Goal: Task Accomplishment & Management: Manage account settings

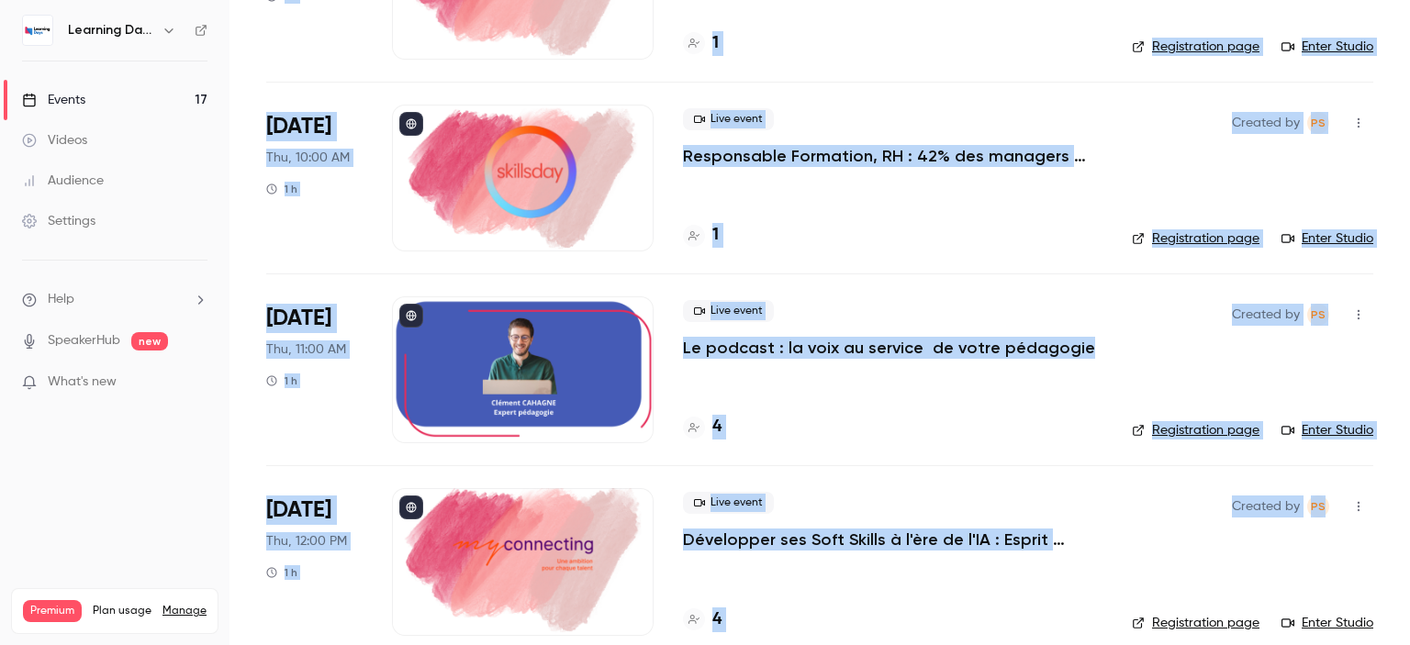
drag, startPoint x: 1409, startPoint y: 63, endPoint x: 1340, endPoint y: 490, distance: 432.3
click at [1348, 496] on main "Search for videos or events New video Schedule Events Upcoming Past Recurring R…" at bounding box center [819, 322] width 1180 height 645
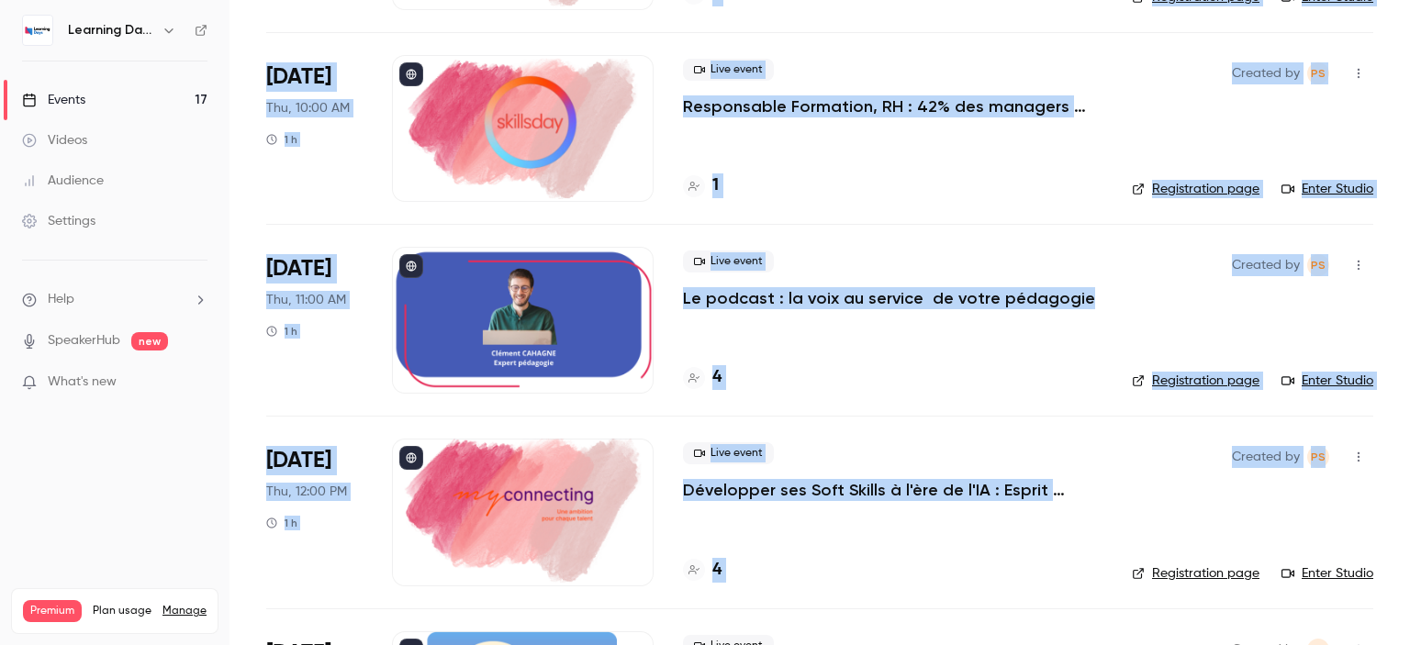
click at [886, 296] on p "Le podcast : la voix au service de votre pédagogie" at bounding box center [889, 298] width 412 height 22
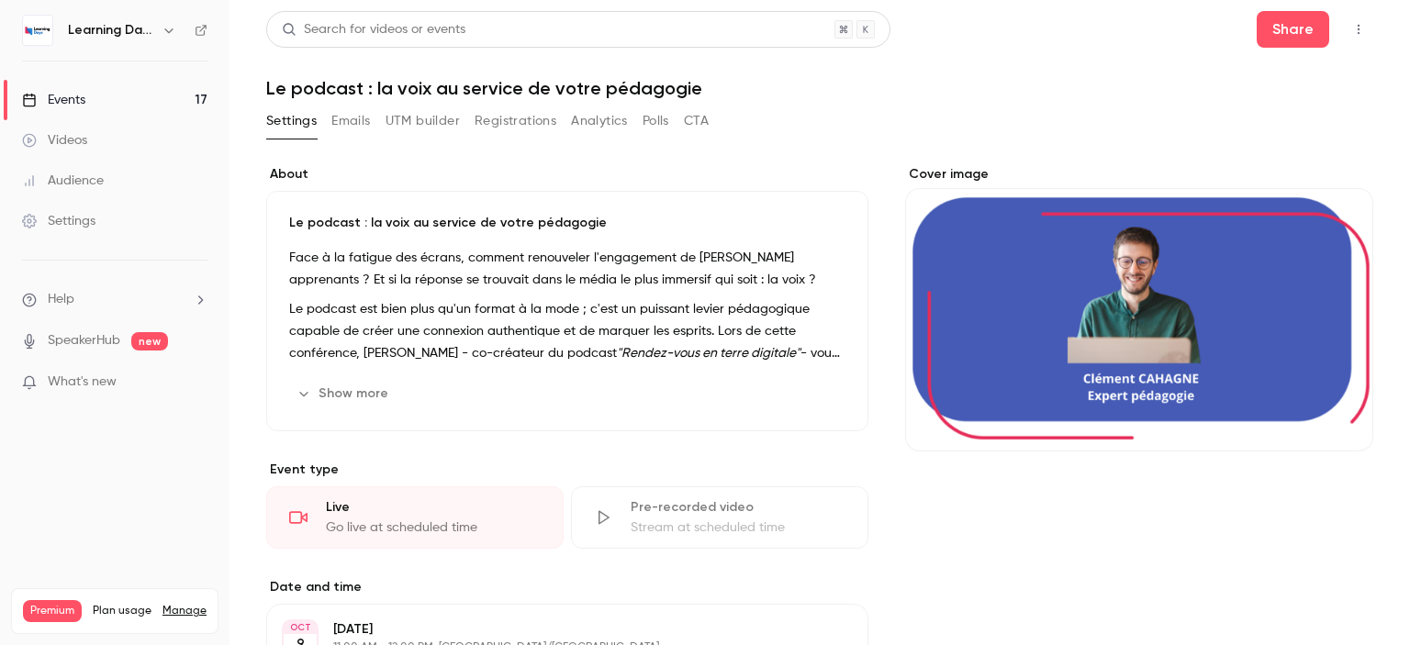
scroll to position [352, 0]
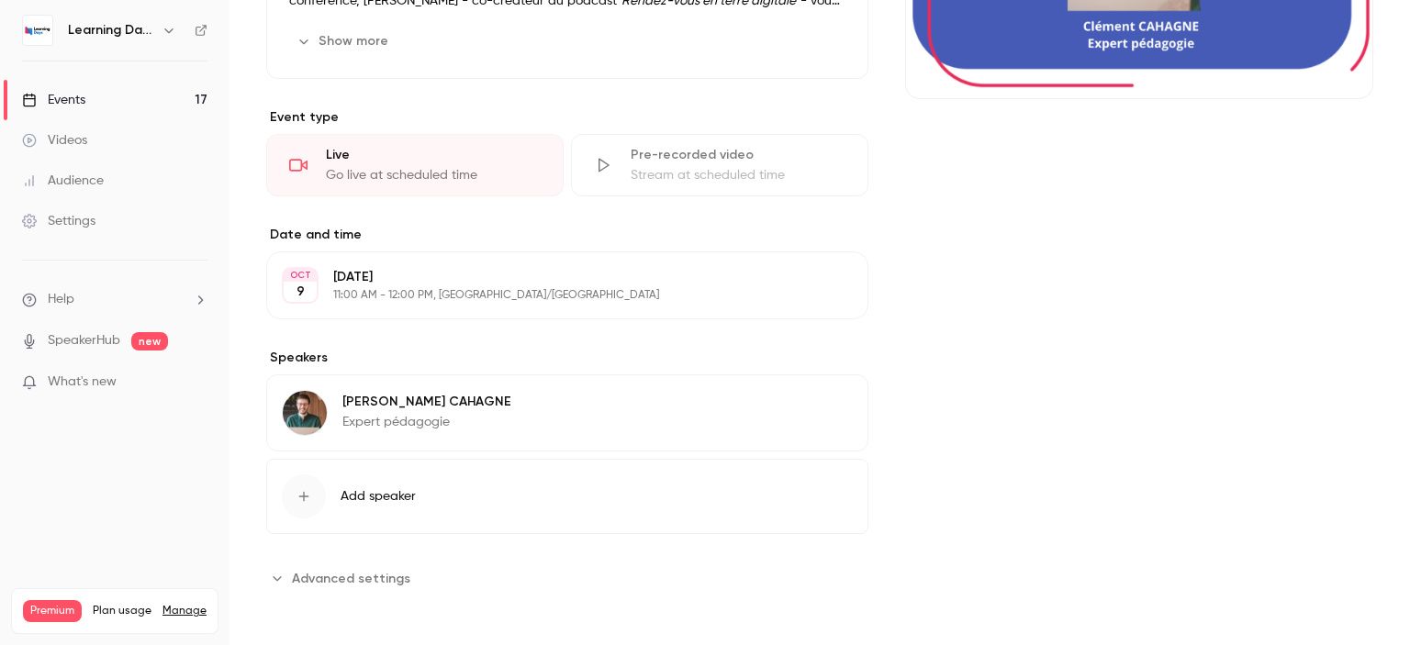
click at [385, 415] on p "Expert pédagogie" at bounding box center [426, 422] width 169 height 18
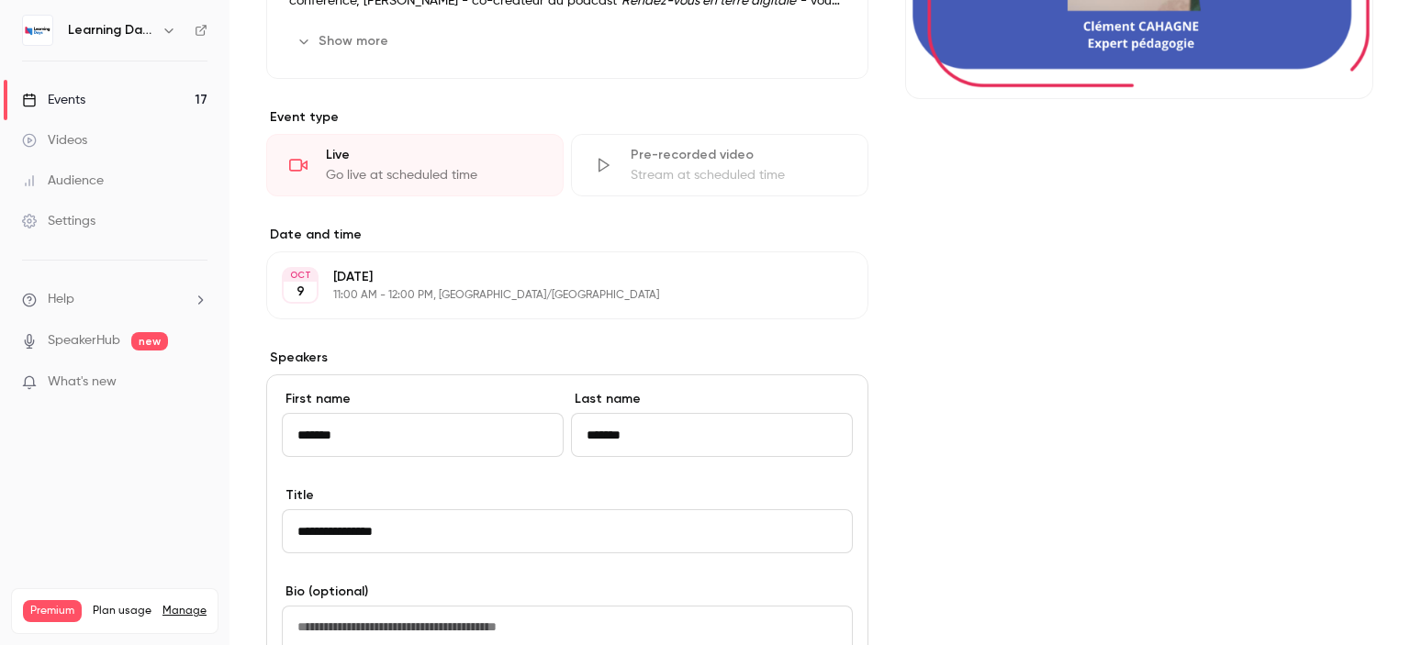
scroll to position [807, 0]
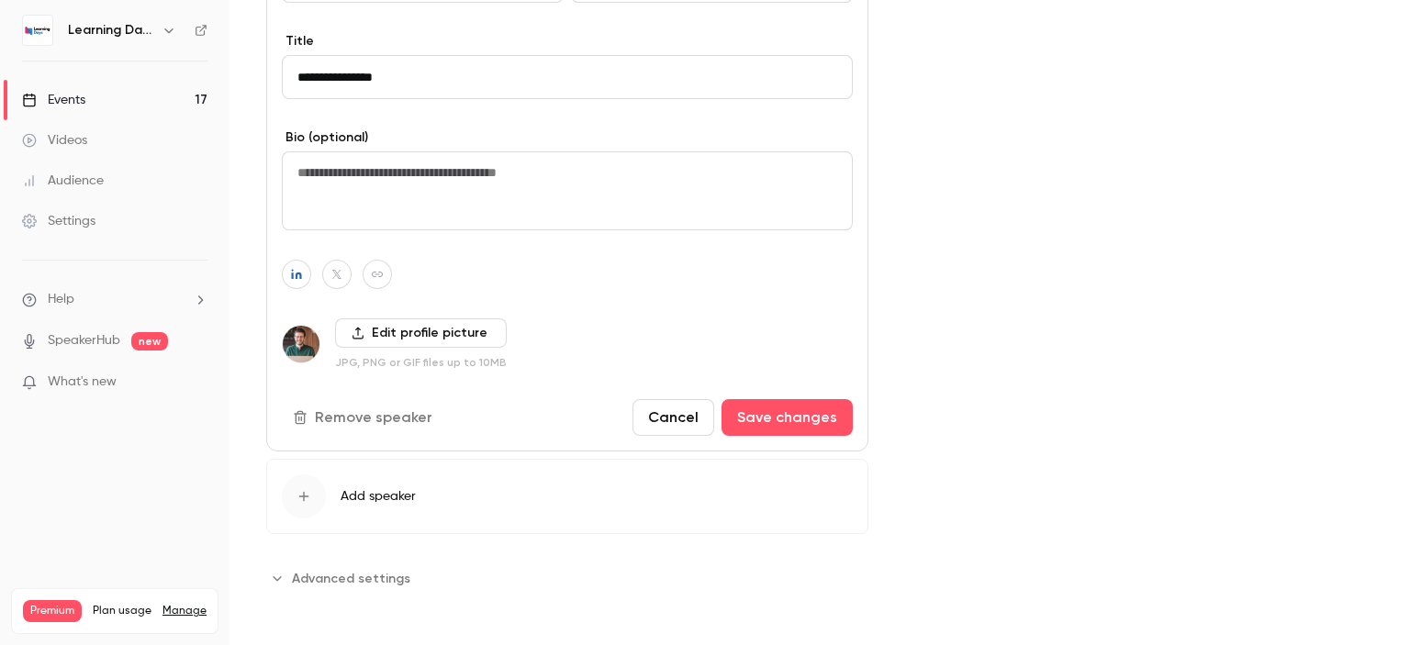
drag, startPoint x: 1409, startPoint y: 252, endPoint x: 1383, endPoint y: 472, distance: 220.9
click at [1383, 472] on main "Search for videos or events Share Le podcast : la voix au service de votre péda…" at bounding box center [819, 322] width 1180 height 645
click at [372, 337] on label "Edit profile picture" at bounding box center [421, 333] width 172 height 29
click at [0, 0] on input "Edit profile picture" at bounding box center [0, 0] width 0 height 0
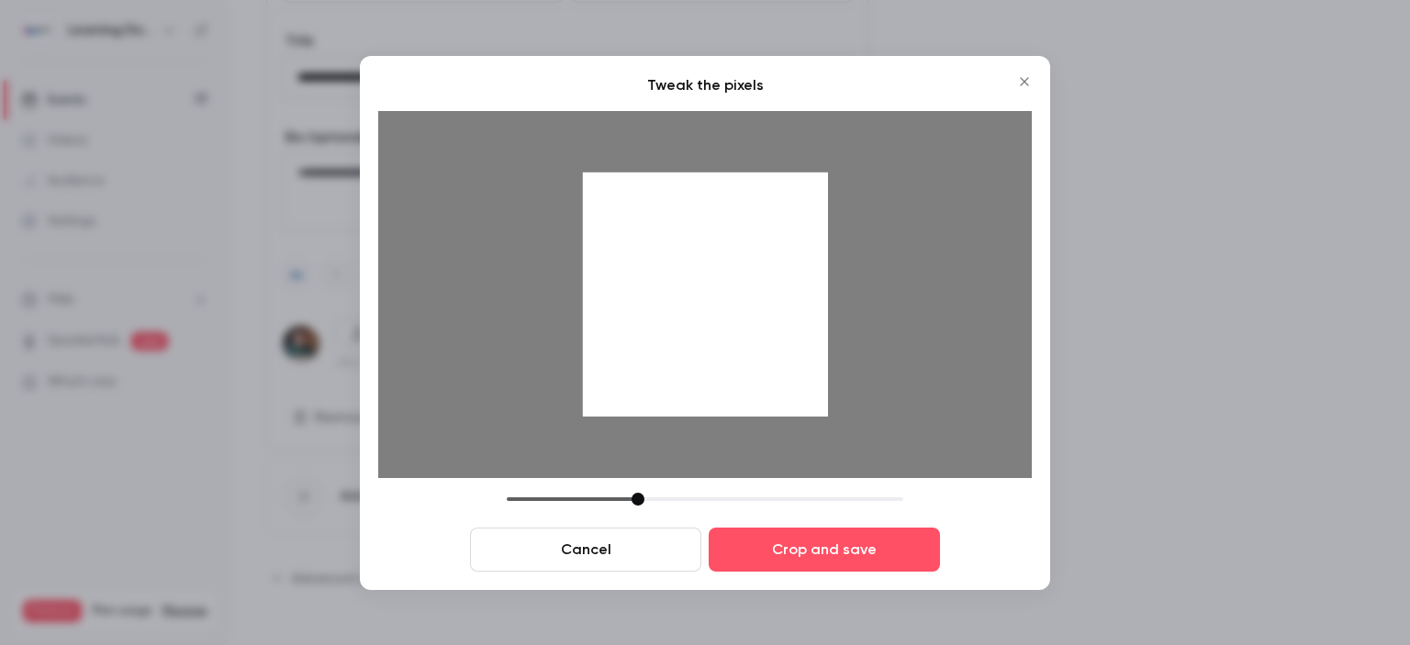
drag, startPoint x: 840, startPoint y: 370, endPoint x: 792, endPoint y: 249, distance: 130.2
click at [792, 249] on div at bounding box center [705, 294] width 654 height 367
drag, startPoint x: 754, startPoint y: 152, endPoint x: 767, endPoint y: 227, distance: 75.5
click at [767, 227] on div at bounding box center [705, 294] width 654 height 367
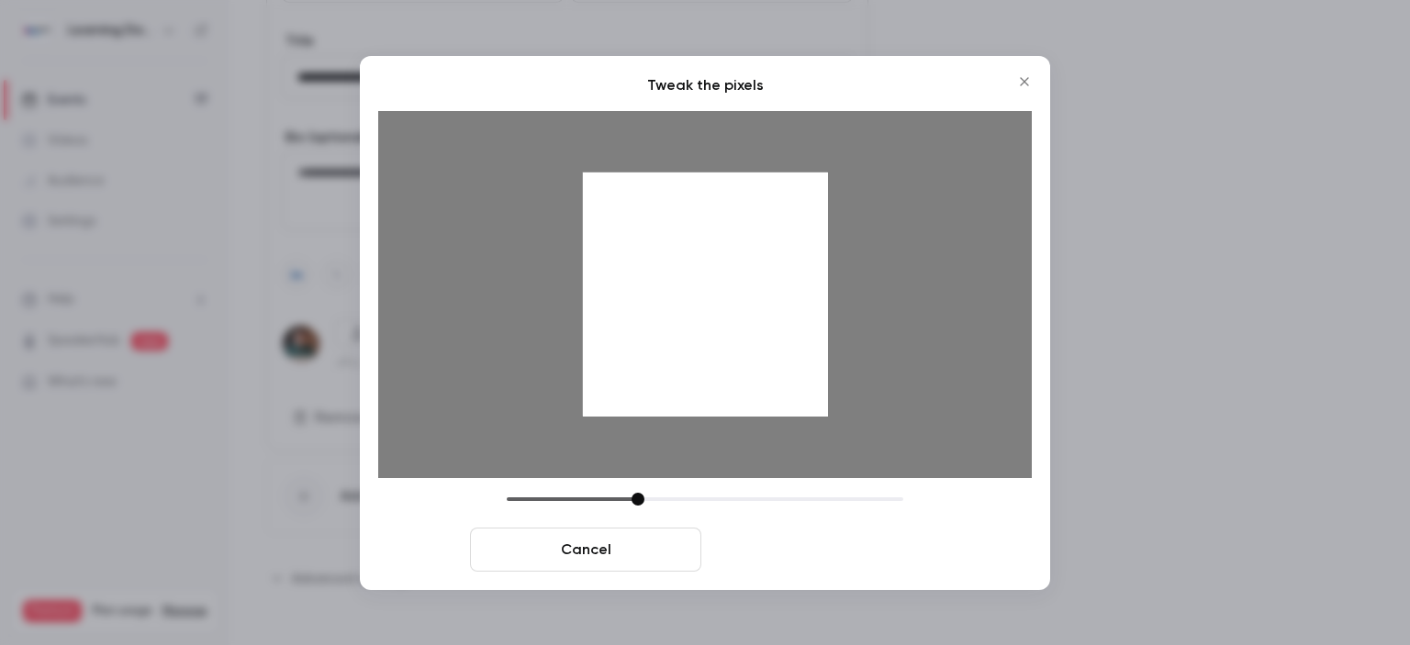
click at [799, 550] on button "Crop and save" at bounding box center [824, 550] width 231 height 44
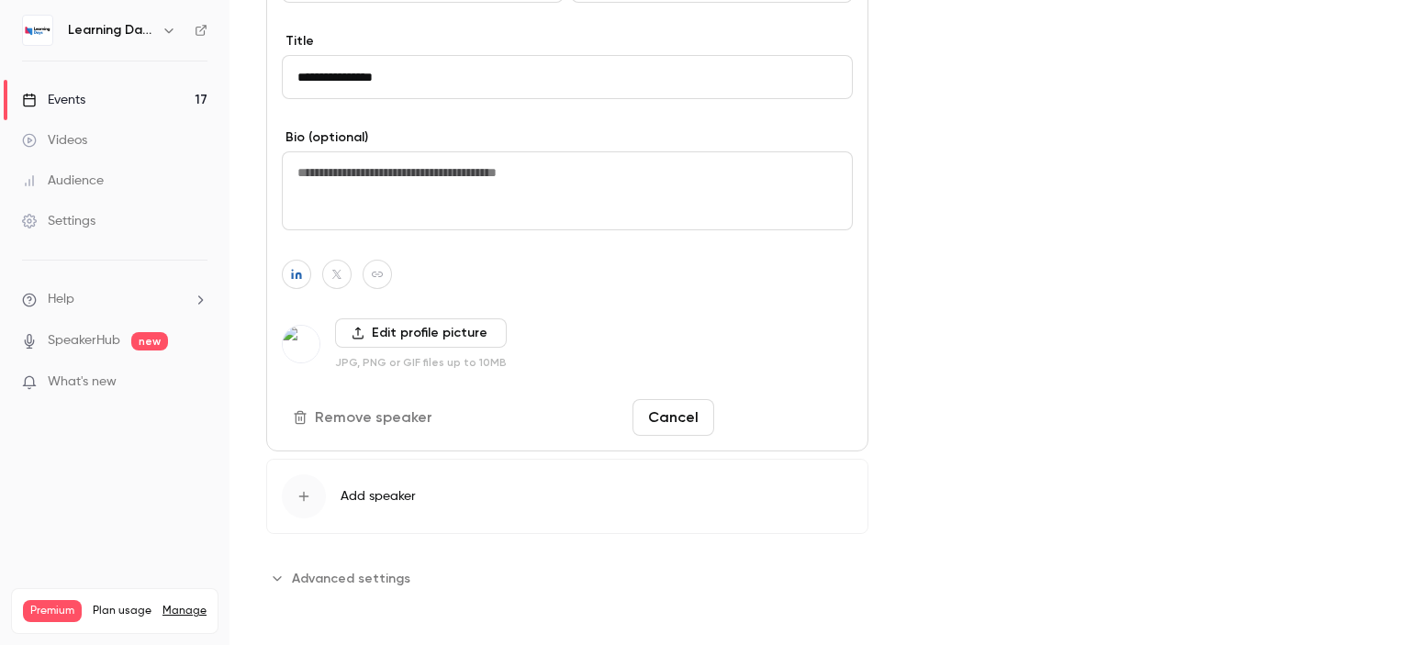
click at [805, 417] on button "Save changes" at bounding box center [786, 417] width 131 height 37
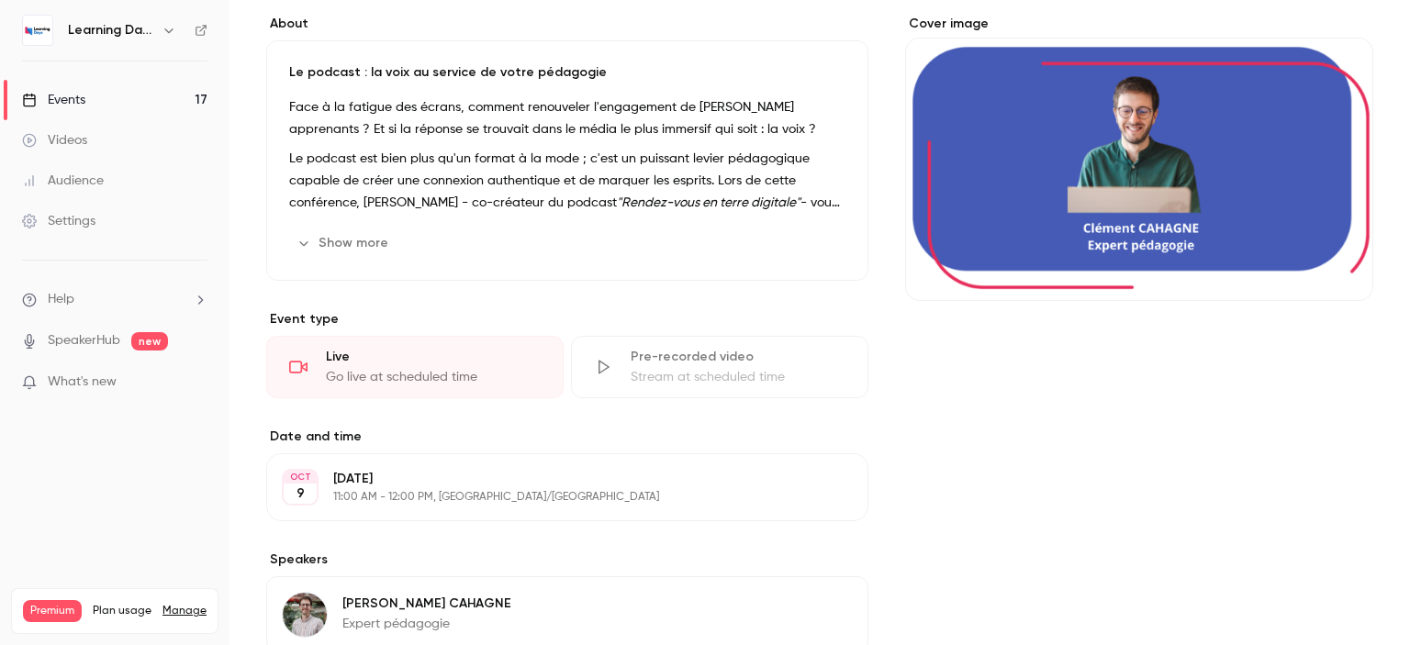
scroll to position [47, 0]
